Goal: Navigation & Orientation: Understand site structure

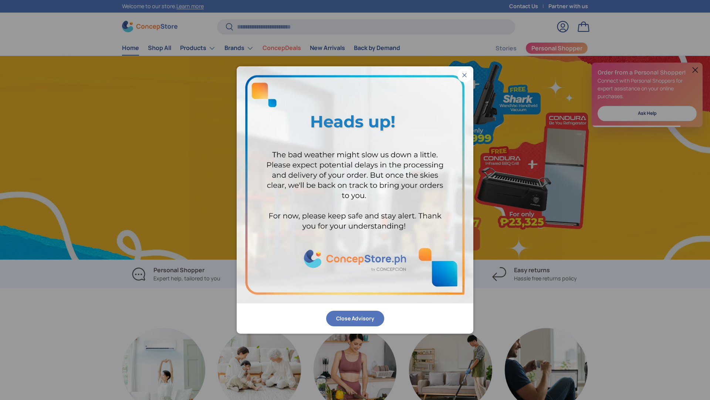
scroll to position [0, 710]
